Goal: Task Accomplishment & Management: Use online tool/utility

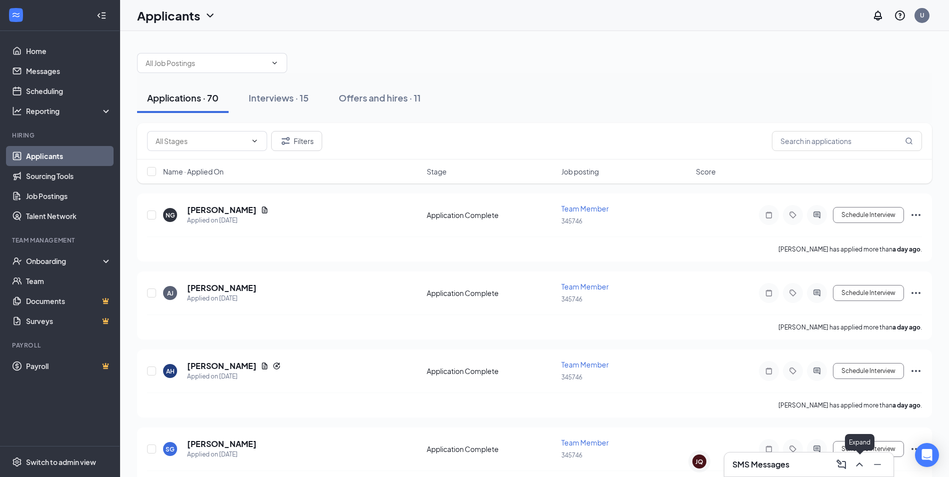
click at [863, 469] on icon "ChevronUp" at bounding box center [860, 465] width 12 height 12
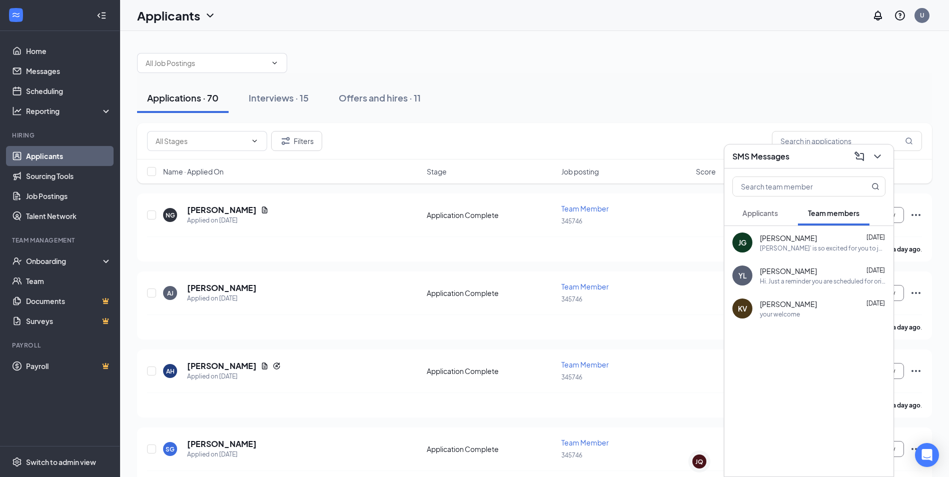
click at [772, 209] on span "Applicants" at bounding box center [761, 213] width 36 height 9
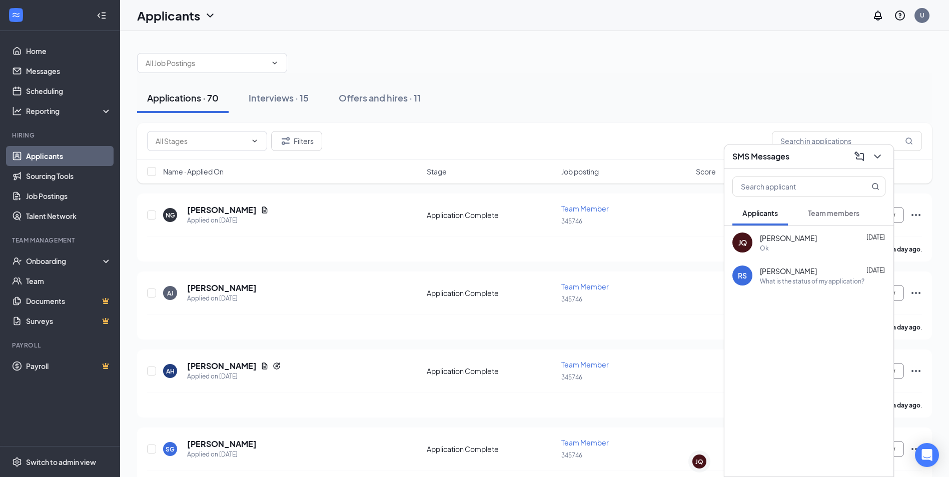
click at [740, 103] on div "Applications · 70 Interviews · 15 Offers and hires · 11" at bounding box center [534, 98] width 795 height 30
click at [885, 154] on button at bounding box center [878, 157] width 16 height 16
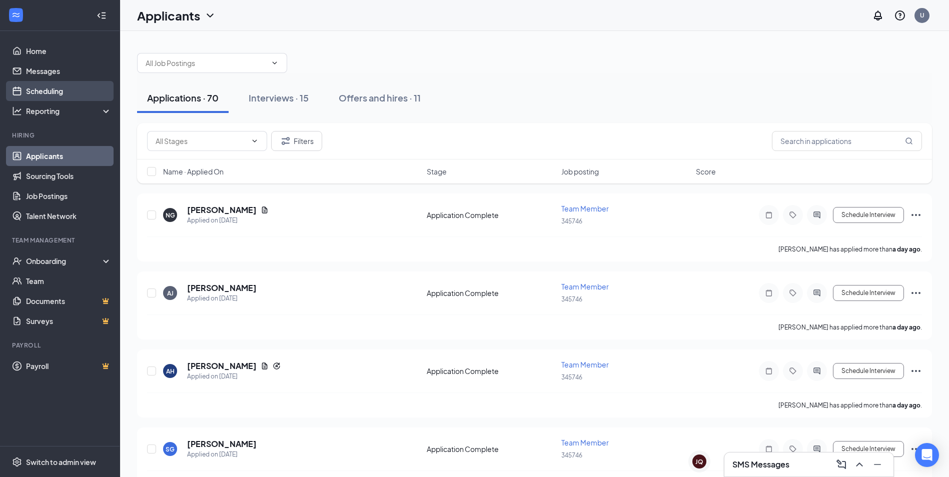
click at [67, 94] on link "Scheduling" at bounding box center [69, 91] width 86 height 20
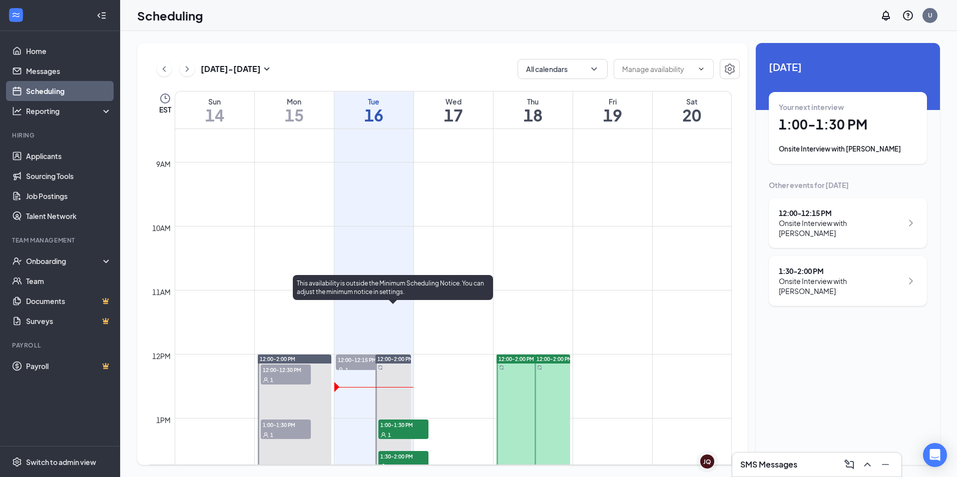
scroll to position [592, 0]
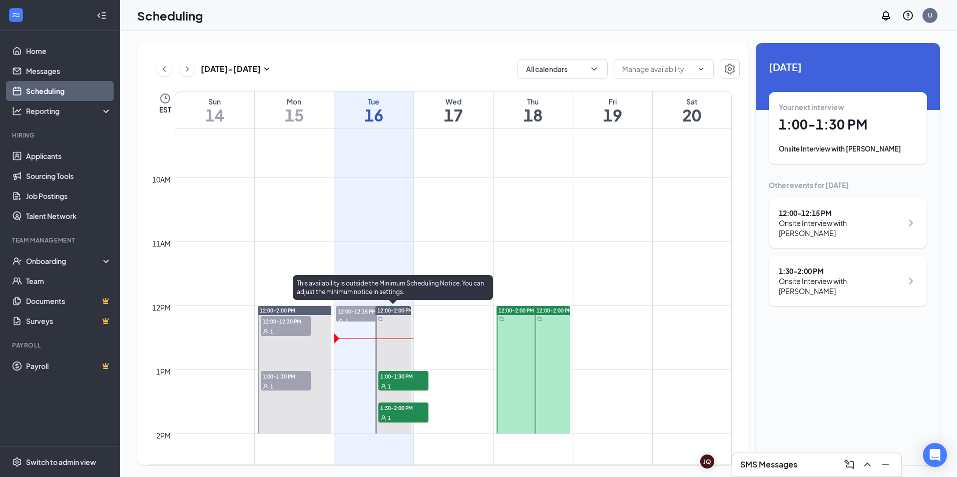
click at [409, 382] on div "1" at bounding box center [403, 386] width 50 height 10
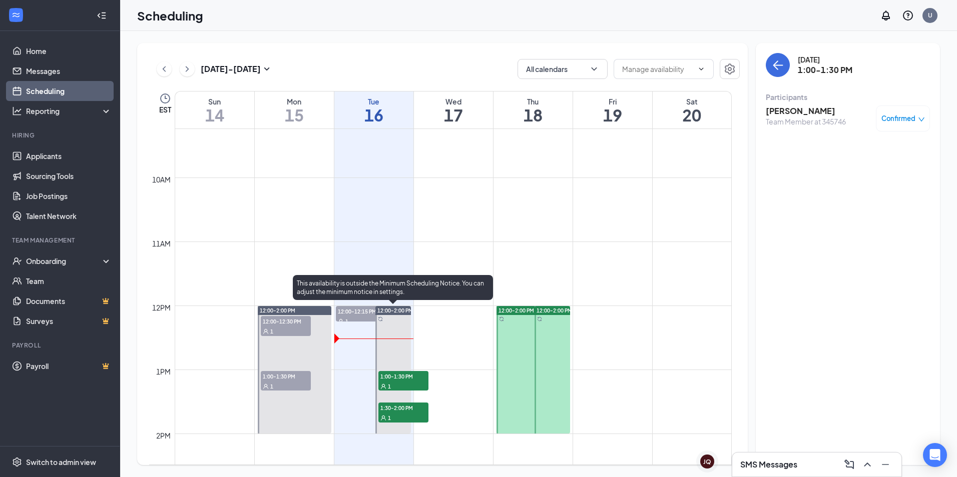
click at [396, 417] on div "1" at bounding box center [403, 418] width 50 height 10
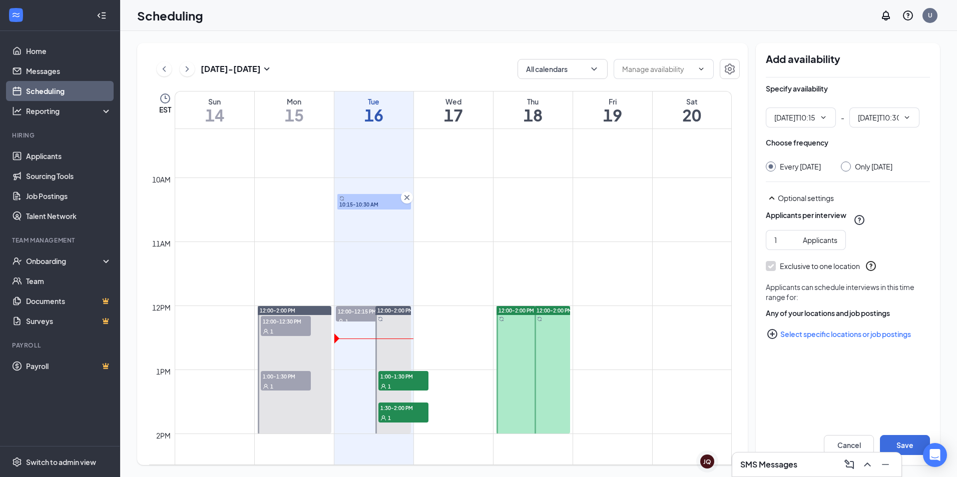
type input "10:15 AM"
type input "10:30 AM"
click at [409, 196] on icon "Cross" at bounding box center [407, 198] width 10 height 10
